Goal: Task Accomplishment & Management: Complete application form

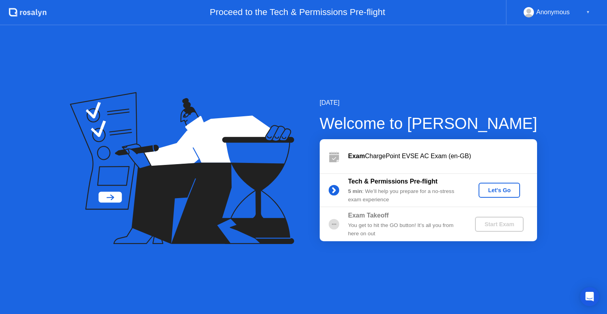
click at [497, 191] on div "Let's Go" at bounding box center [499, 190] width 35 height 6
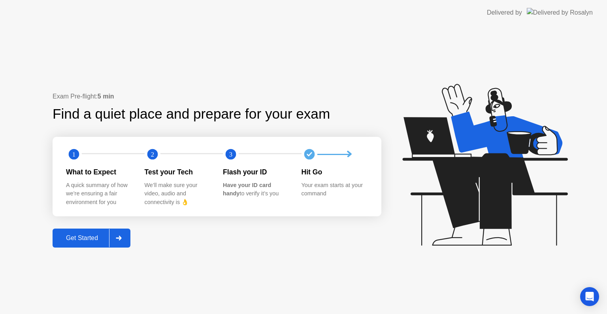
click at [97, 240] on div "Get Started" at bounding box center [82, 237] width 54 height 7
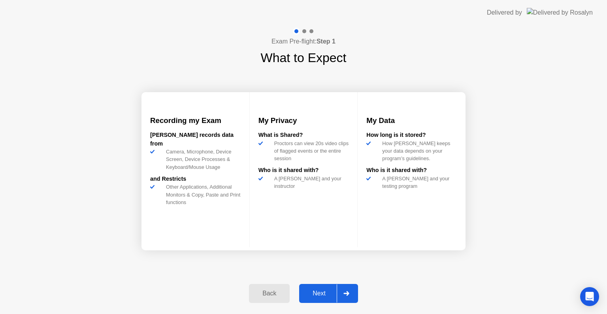
click at [331, 291] on div "Next" at bounding box center [319, 293] width 35 height 7
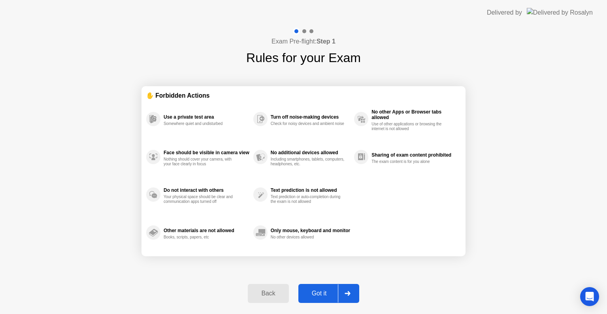
click at [331, 291] on div "Got it" at bounding box center [319, 293] width 37 height 7
select select "Available cameras"
select select "Available speakers"
select select "Available microphones"
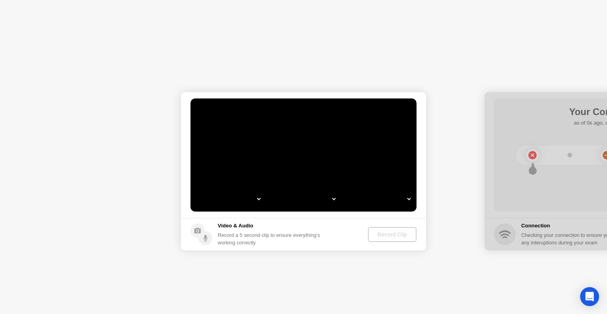
select select "**********"
select select "*******"
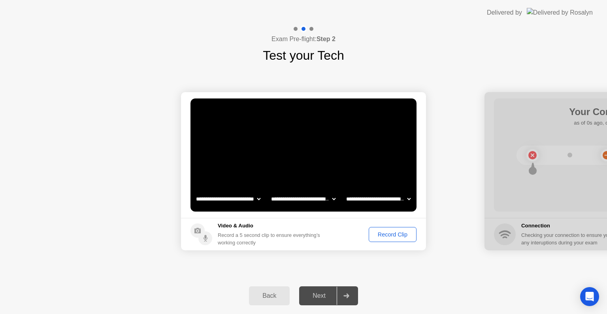
click at [382, 236] on div "Record Clip" at bounding box center [393, 234] width 42 height 6
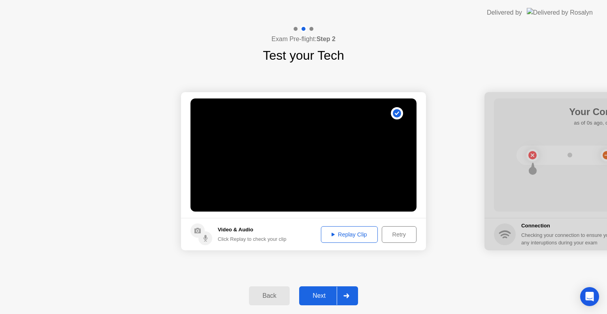
click at [349, 238] on button "Replay Clip" at bounding box center [349, 234] width 57 height 17
click at [324, 296] on div "Next" at bounding box center [319, 295] width 35 height 7
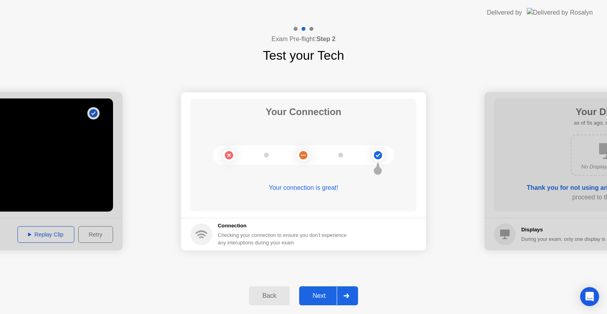
click at [321, 295] on div "Next" at bounding box center [319, 295] width 35 height 7
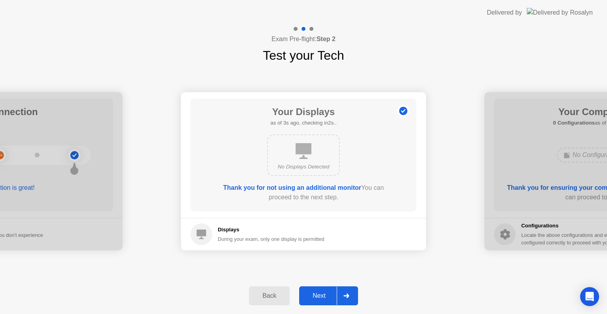
click at [321, 296] on div "Next" at bounding box center [319, 295] width 35 height 7
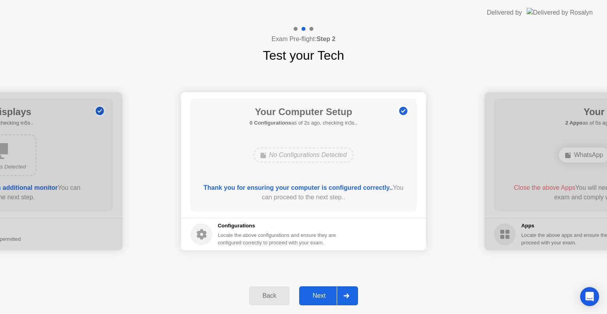
click at [327, 293] on div "Next" at bounding box center [319, 295] width 35 height 7
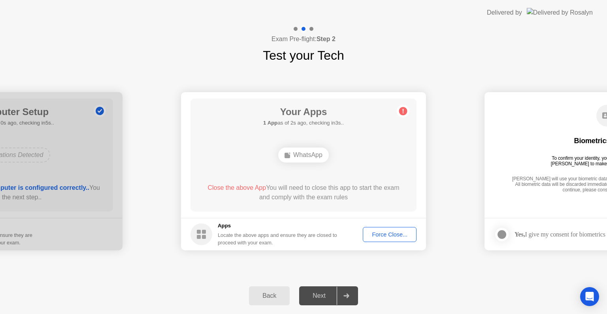
click at [375, 236] on div "Force Close..." at bounding box center [390, 234] width 48 height 6
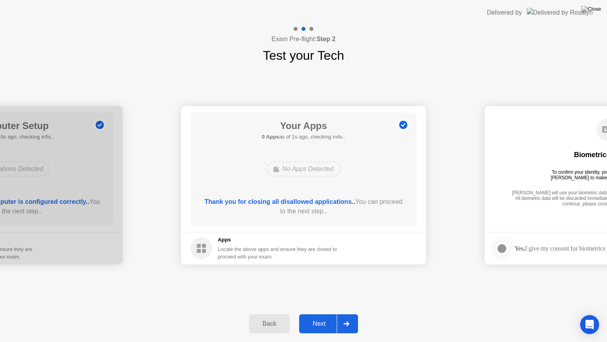
click at [327, 313] on div "Next" at bounding box center [319, 323] width 35 height 7
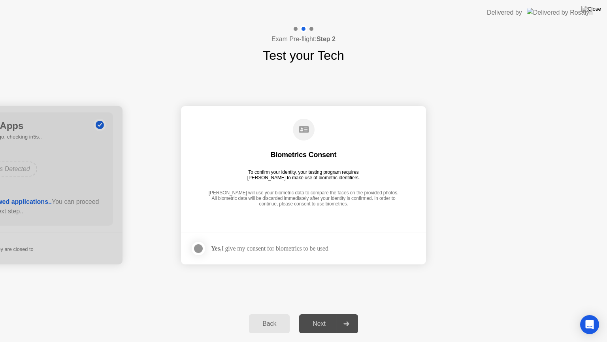
click at [200, 249] on div at bounding box center [198, 248] width 9 height 9
click at [314, 313] on button "Next" at bounding box center [328, 323] width 59 height 19
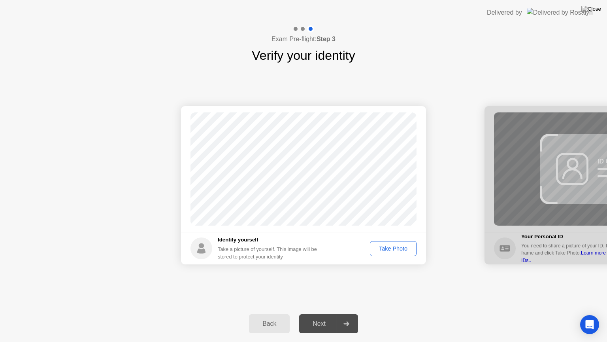
click at [379, 245] on div "Take Photo" at bounding box center [393, 248] width 41 height 6
click at [321, 313] on button "Next" at bounding box center [328, 323] width 59 height 19
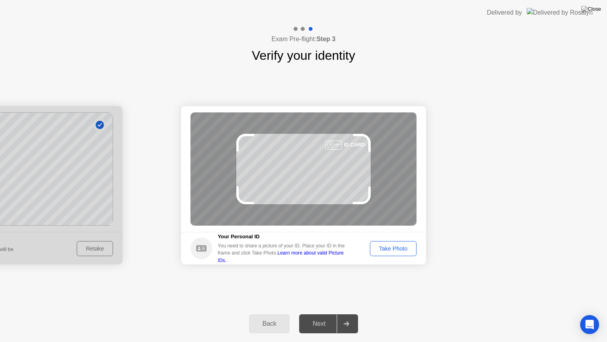
click at [386, 250] on div "Take Photo" at bounding box center [393, 248] width 41 height 6
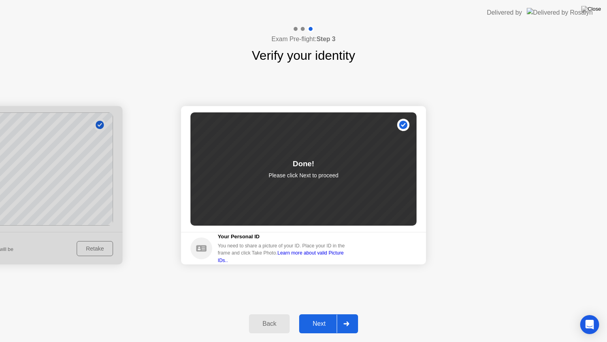
click at [324, 313] on div "Next" at bounding box center [319, 323] width 35 height 7
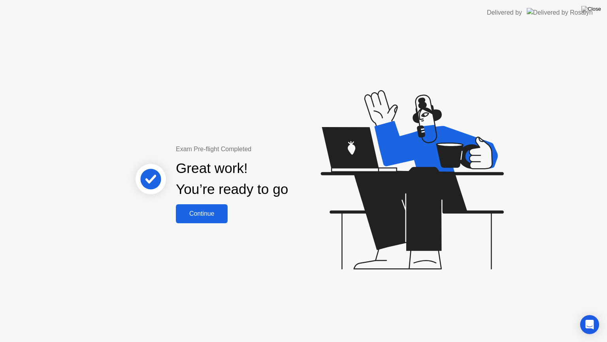
click at [217, 214] on div "Continue" at bounding box center [201, 213] width 47 height 7
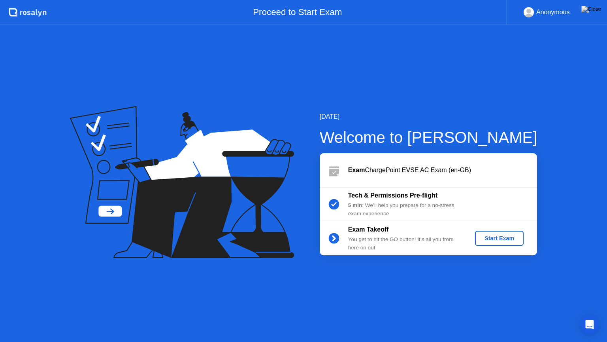
click at [490, 239] on div "Start Exam" at bounding box center [499, 238] width 42 height 6
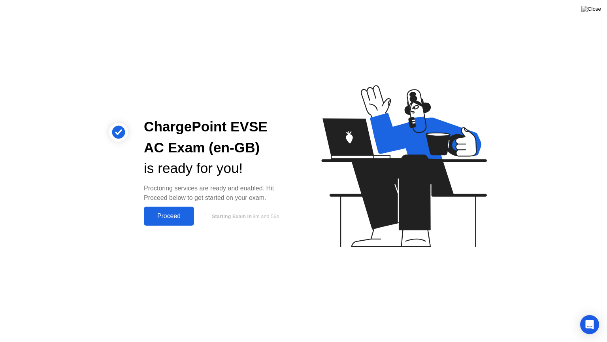
click at [182, 219] on div "Proceed" at bounding box center [168, 215] width 45 height 7
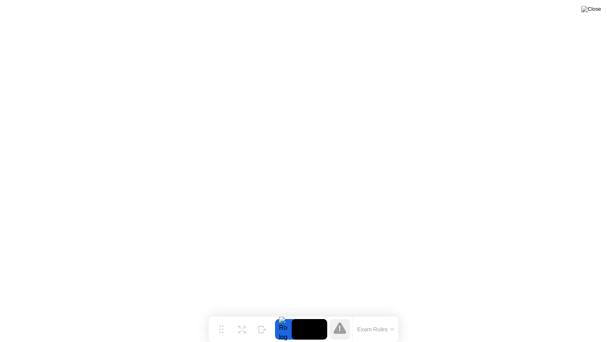
click at [284, 313] on div at bounding box center [283, 329] width 17 height 21
drag, startPoint x: 281, startPoint y: 325, endPoint x: 285, endPoint y: 325, distance: 4.7
click at [281, 313] on div at bounding box center [283, 329] width 17 height 21
click at [286, 313] on div at bounding box center [283, 329] width 17 height 21
click at [284, 313] on div at bounding box center [283, 329] width 17 height 21
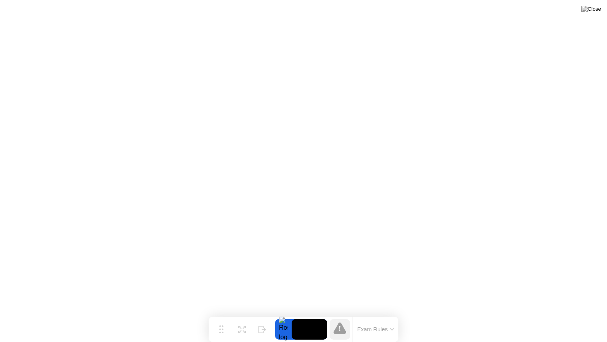
click at [340, 313] on div at bounding box center [340, 329] width 21 height 21
click at [340, 313] on icon at bounding box center [339, 328] width 1 height 5
click at [390, 313] on button "Exam Rules" at bounding box center [376, 328] width 42 height 7
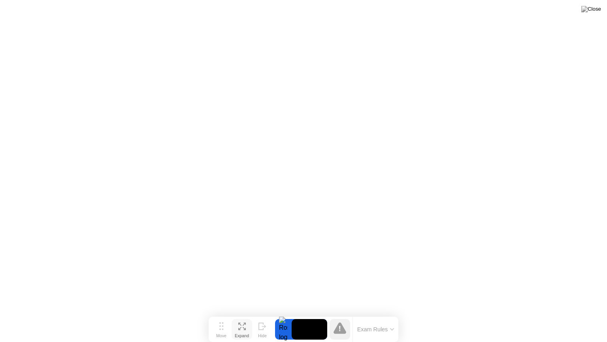
click at [242, 313] on button "Expand" at bounding box center [242, 329] width 21 height 21
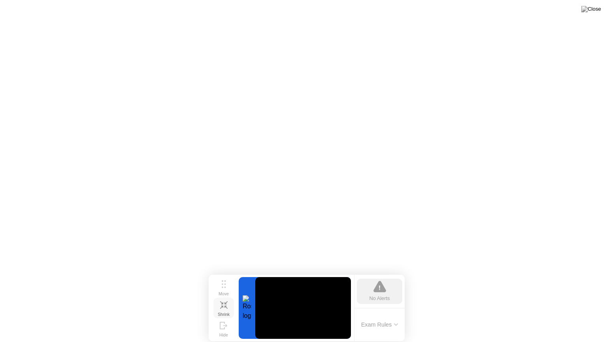
click at [229, 307] on button "Shrink" at bounding box center [223, 307] width 21 height 21
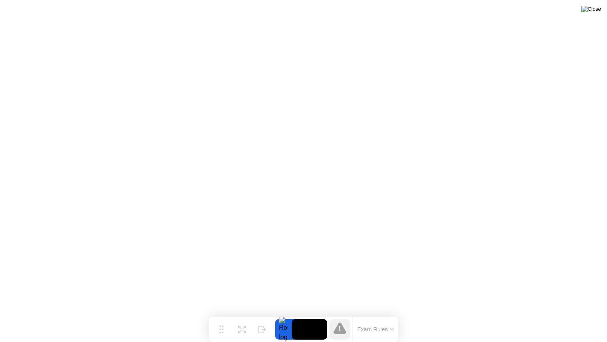
click at [593, 12] on img at bounding box center [591, 9] width 20 height 6
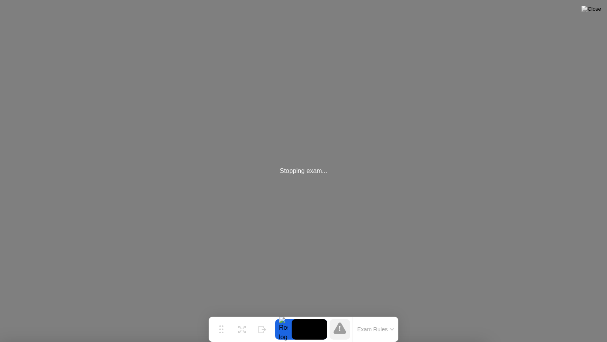
click at [313, 313] on div at bounding box center [303, 342] width 607 height 0
click at [299, 313] on div at bounding box center [303, 342] width 607 height 0
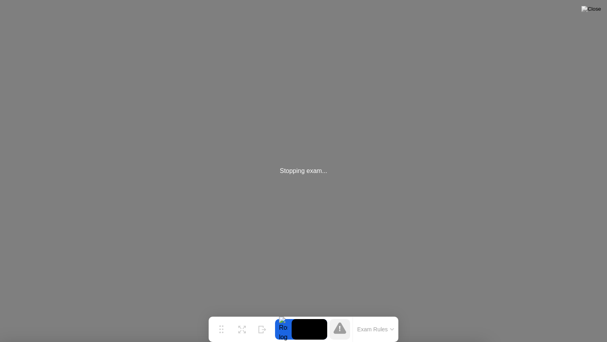
click at [299, 313] on div at bounding box center [303, 342] width 607 height 0
click at [466, 313] on div at bounding box center [303, 342] width 607 height 0
click at [463, 313] on div at bounding box center [303, 342] width 607 height 0
click at [464, 313] on div at bounding box center [303, 342] width 607 height 0
click at [597, 10] on img at bounding box center [591, 9] width 20 height 6
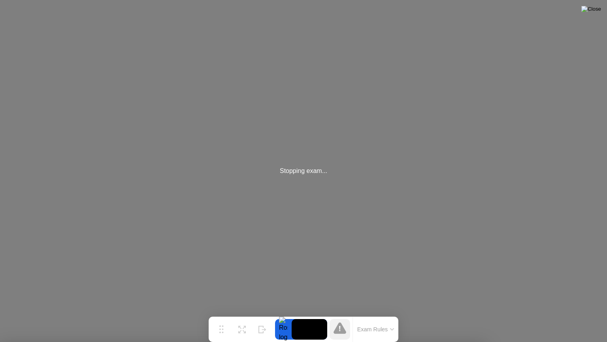
click at [597, 10] on img at bounding box center [591, 9] width 20 height 6
click at [597, 9] on img at bounding box center [591, 9] width 20 height 6
click at [593, 8] on img at bounding box center [591, 9] width 20 height 6
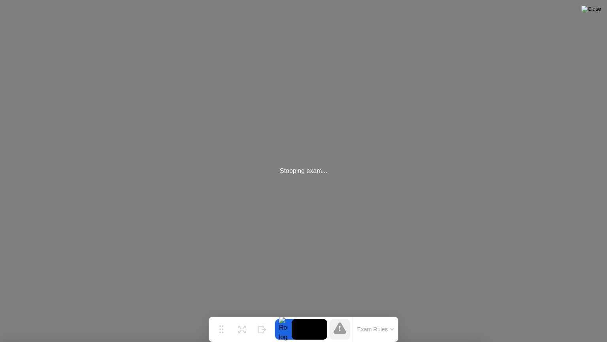
click at [593, 8] on img at bounding box center [591, 9] width 20 height 6
